Goal: Information Seeking & Learning: Learn about a topic

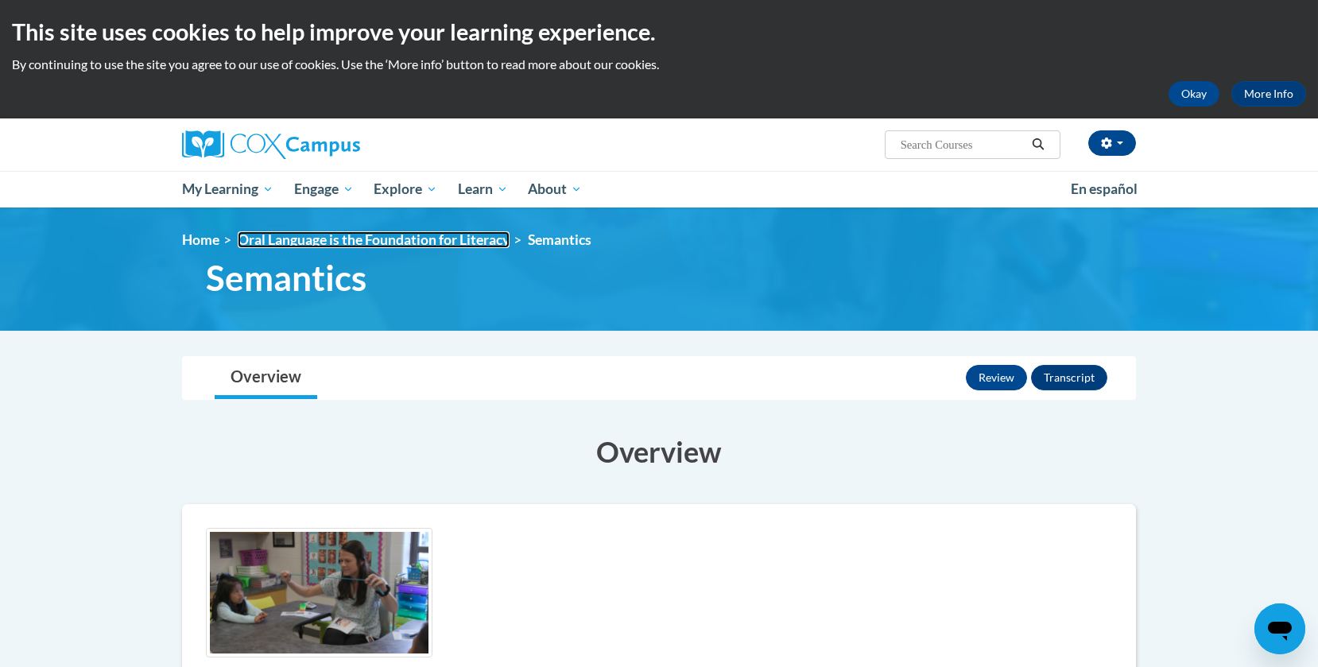
click at [242, 238] on link "Oral Language is the Foundation for Literacy" at bounding box center [374, 239] width 272 height 17
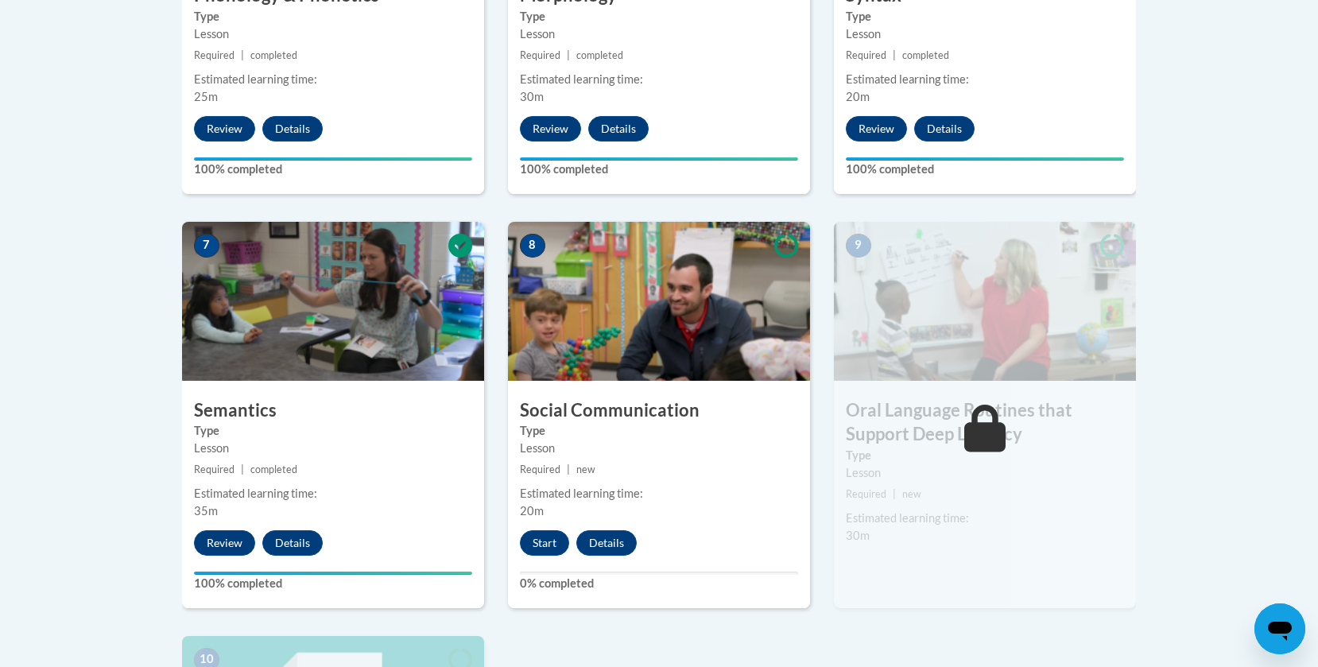
scroll to position [1191, 0]
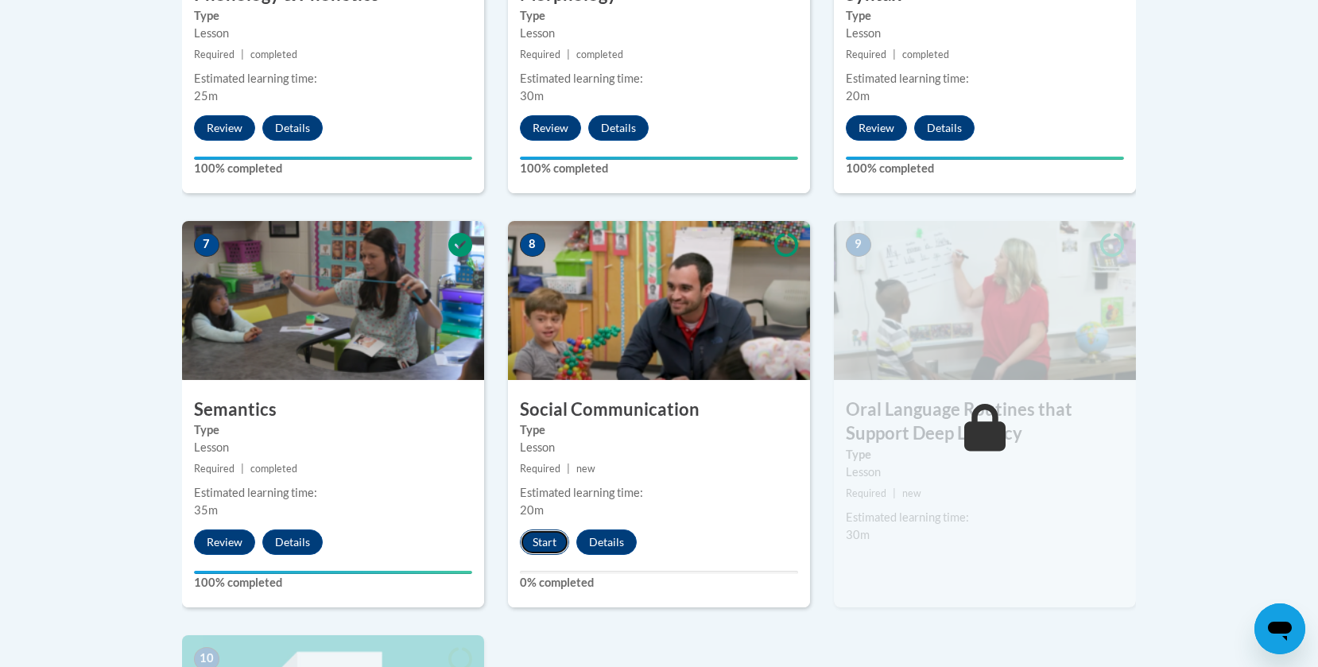
click at [544, 539] on button "Start" at bounding box center [544, 541] width 49 height 25
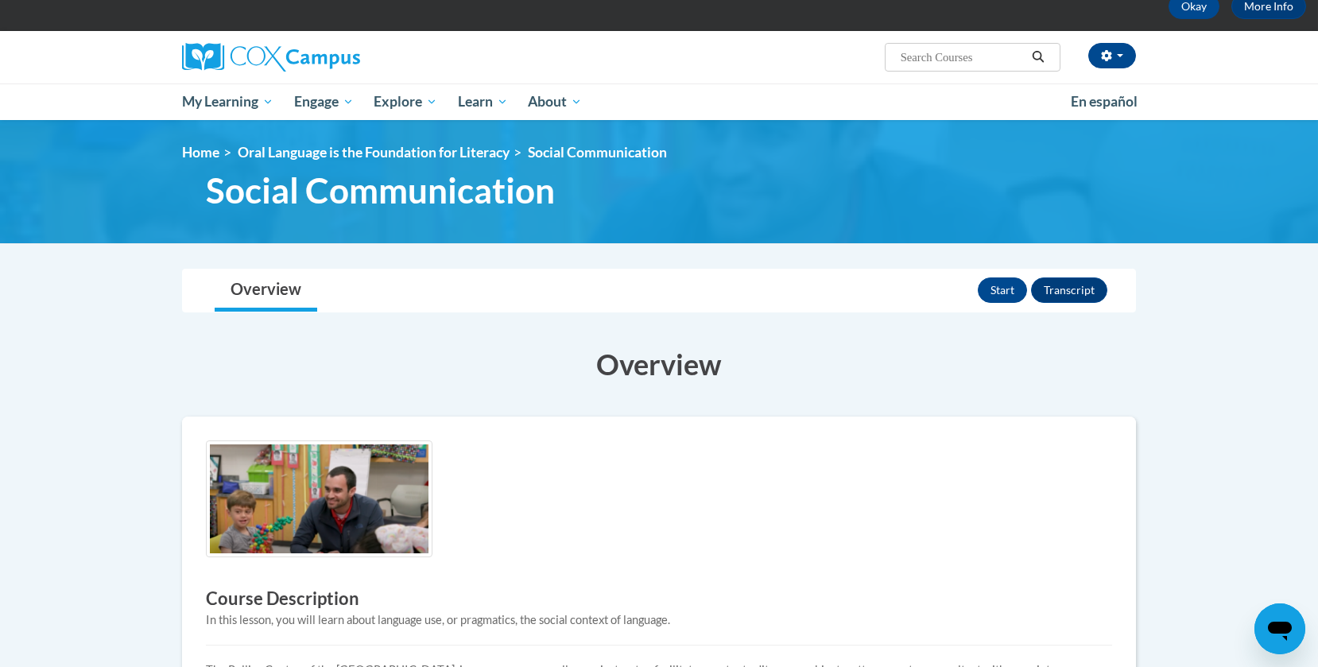
scroll to position [95, 0]
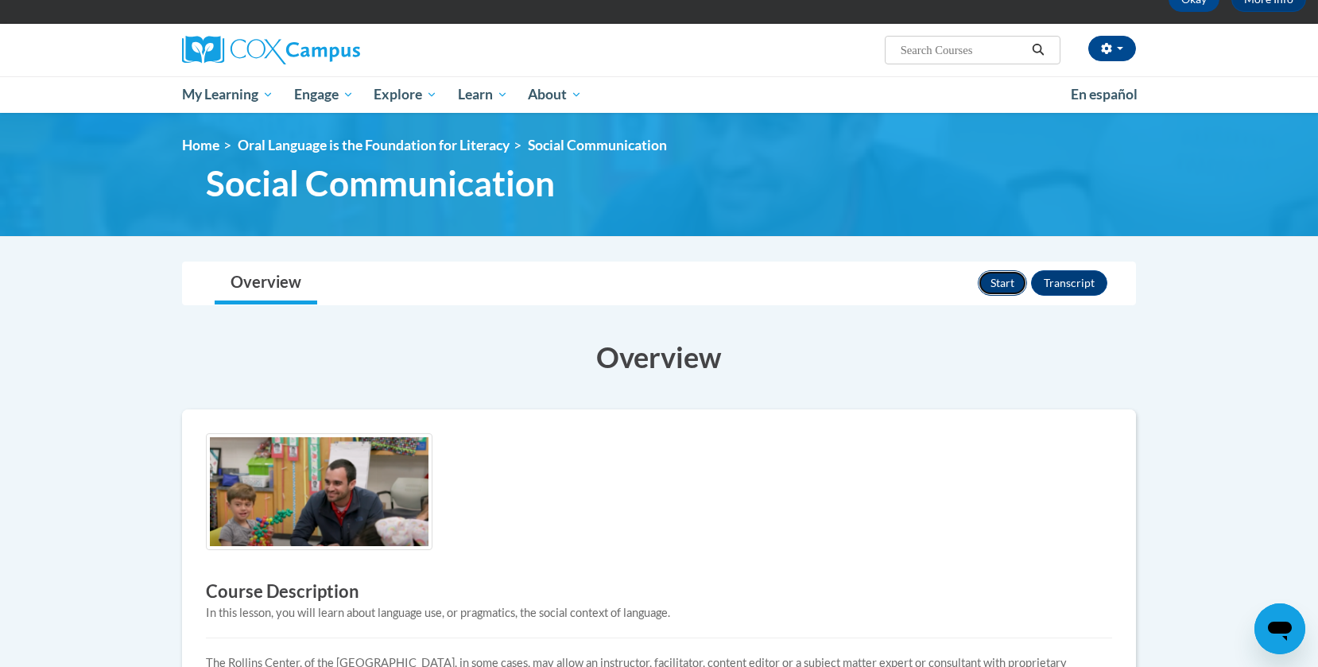
click at [1002, 285] on button "Start" at bounding box center [1002, 282] width 49 height 25
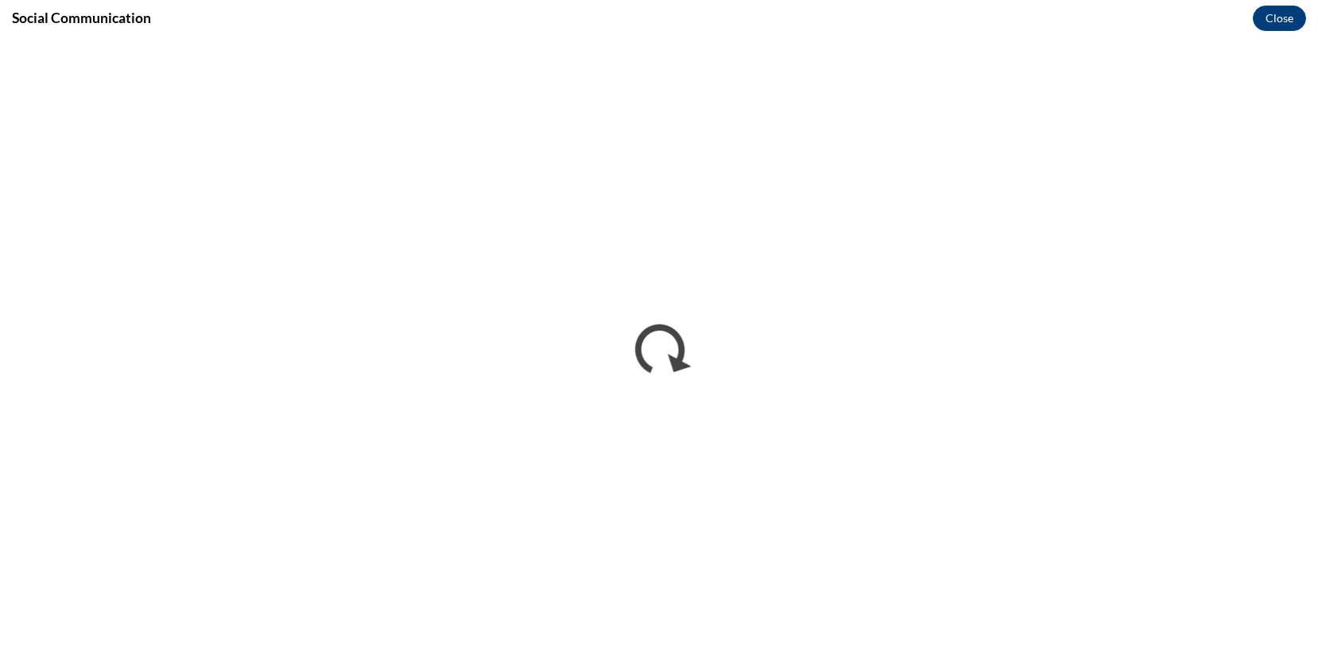
scroll to position [0, 0]
